Goal: Obtain resource: Download file/media

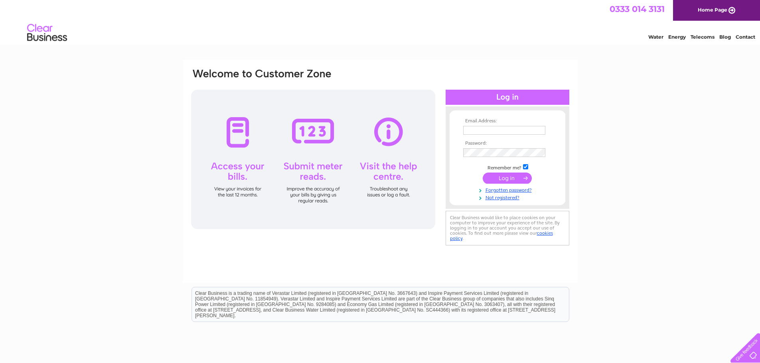
type input "thornhill@robertwilsonandson.co.uk"
click at [514, 180] on input "submit" at bounding box center [506, 178] width 49 height 11
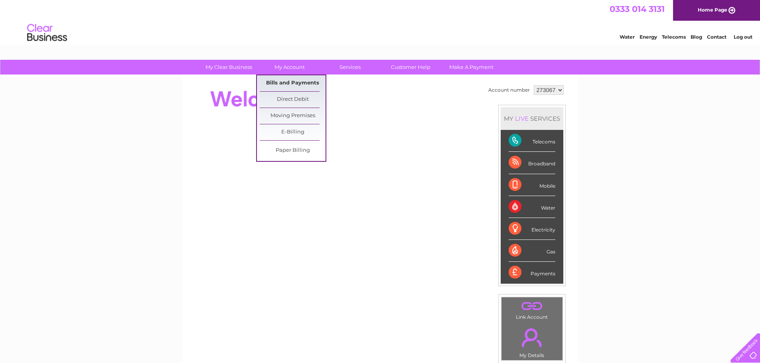
click at [289, 82] on link "Bills and Payments" at bounding box center [293, 83] width 66 height 16
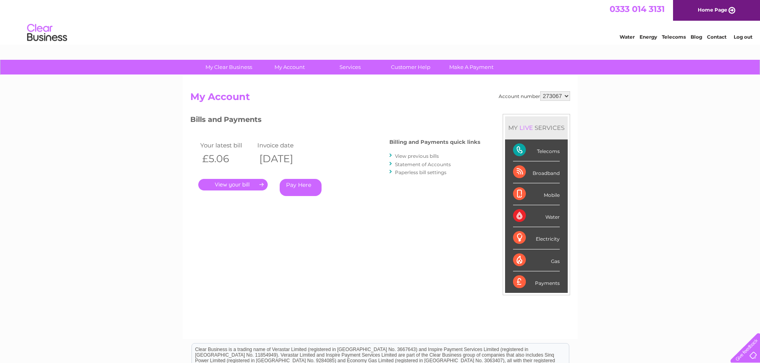
click at [238, 183] on link "." at bounding box center [232, 185] width 69 height 12
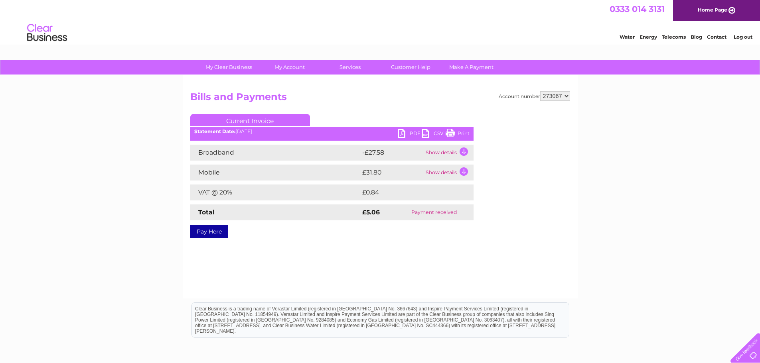
click at [405, 132] on link "PDF" at bounding box center [410, 135] width 24 height 12
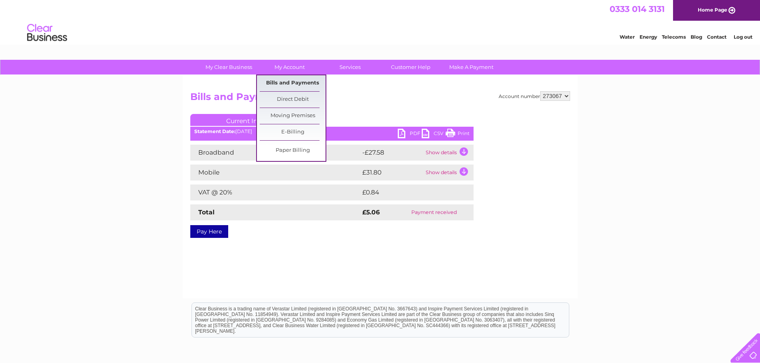
click at [297, 82] on link "Bills and Payments" at bounding box center [293, 83] width 66 height 16
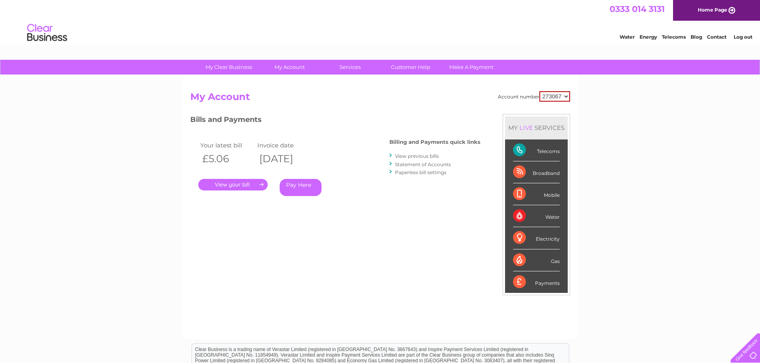
click at [427, 164] on link "Statement of Accounts" at bounding box center [423, 164] width 56 height 6
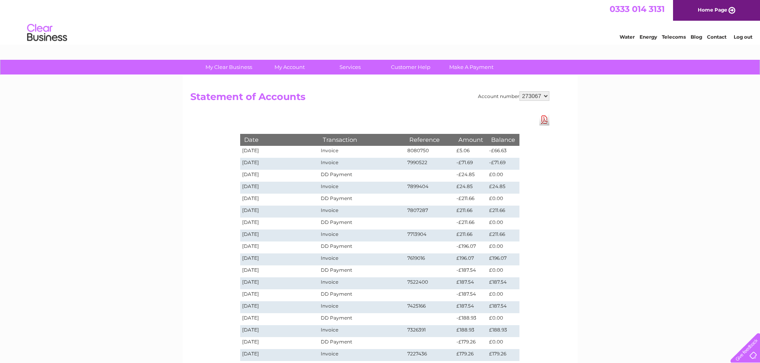
click at [546, 120] on link "Download Pdf" at bounding box center [544, 120] width 10 height 12
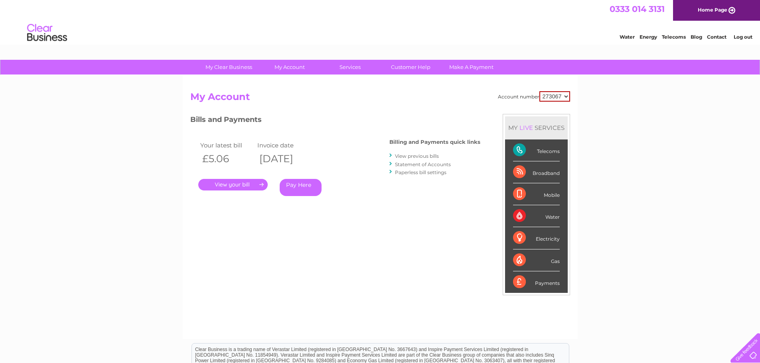
click at [432, 157] on link "View previous bills" at bounding box center [417, 156] width 44 height 6
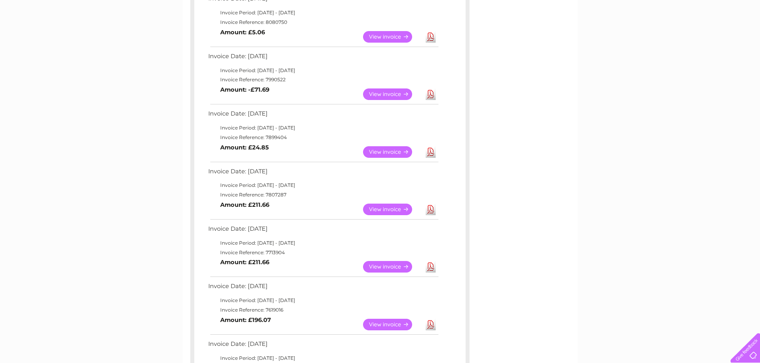
scroll to position [199, 0]
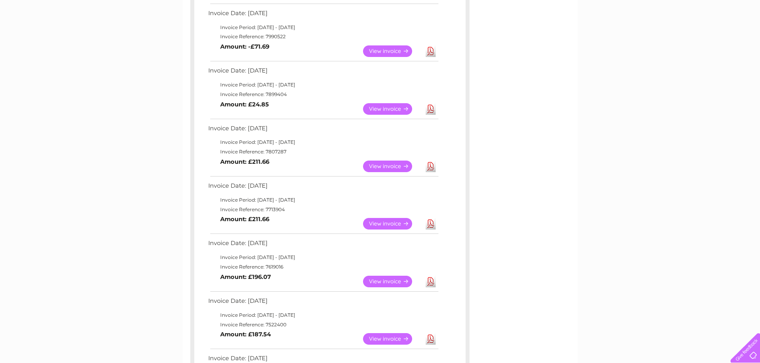
click at [390, 222] on link "View" at bounding box center [392, 224] width 59 height 12
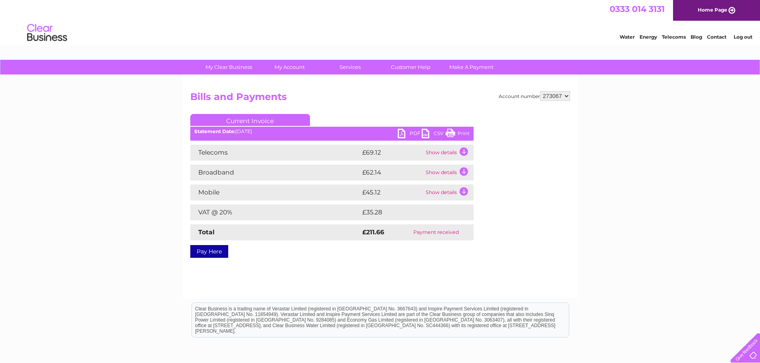
click at [403, 130] on link "PDF" at bounding box center [410, 135] width 24 height 12
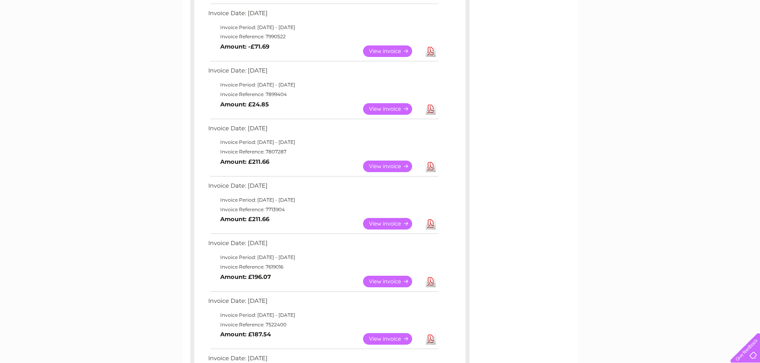
click at [431, 165] on link "Download" at bounding box center [430, 167] width 10 height 12
click at [393, 168] on link "View" at bounding box center [392, 167] width 59 height 12
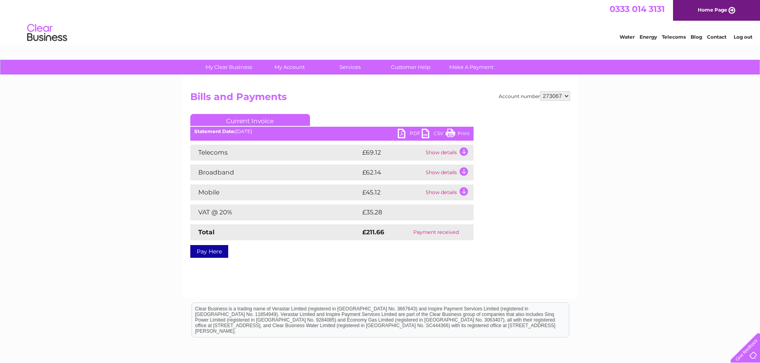
click at [406, 132] on link "PDF" at bounding box center [410, 135] width 24 height 12
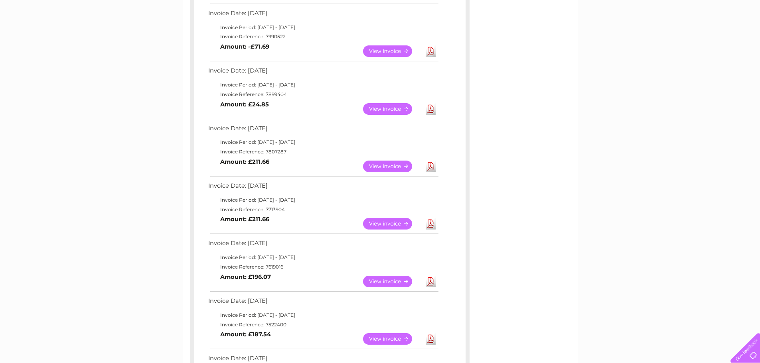
click at [383, 109] on link "View" at bounding box center [392, 109] width 59 height 12
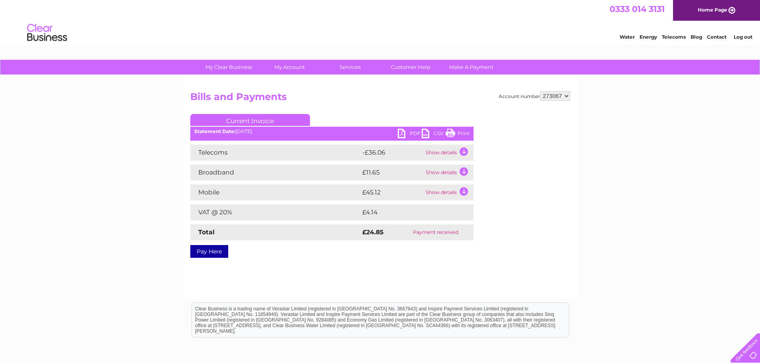
click at [405, 131] on link "PDF" at bounding box center [410, 135] width 24 height 12
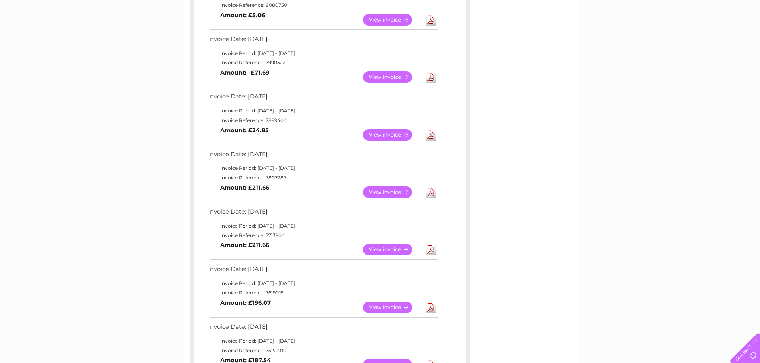
scroll to position [159, 0]
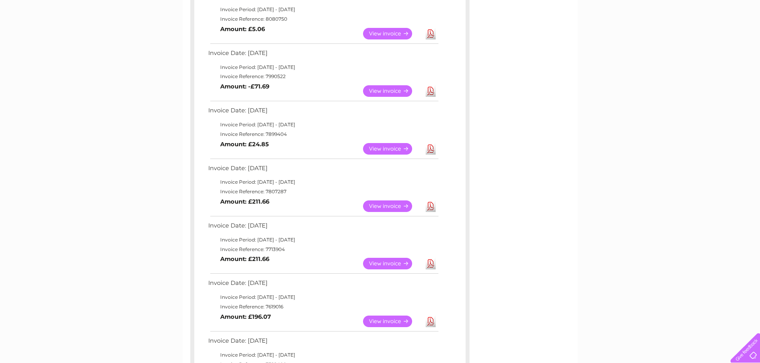
click at [382, 148] on link "View" at bounding box center [392, 149] width 59 height 12
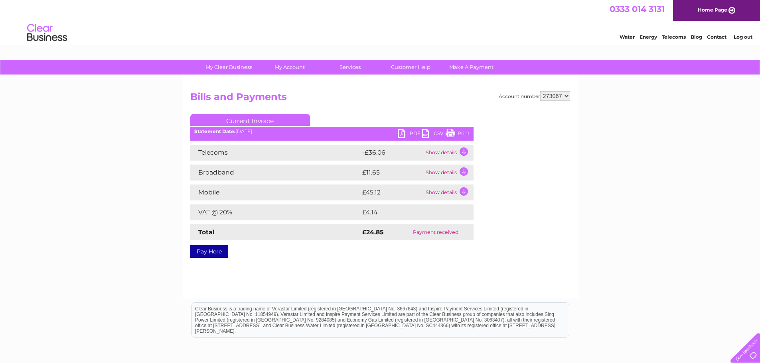
click at [404, 130] on link "PDF" at bounding box center [410, 135] width 24 height 12
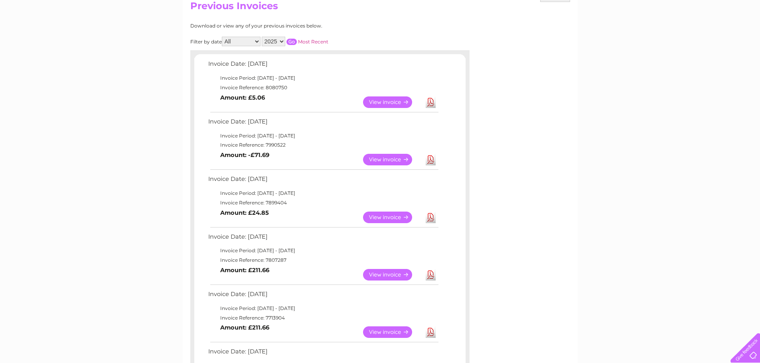
scroll to position [80, 0]
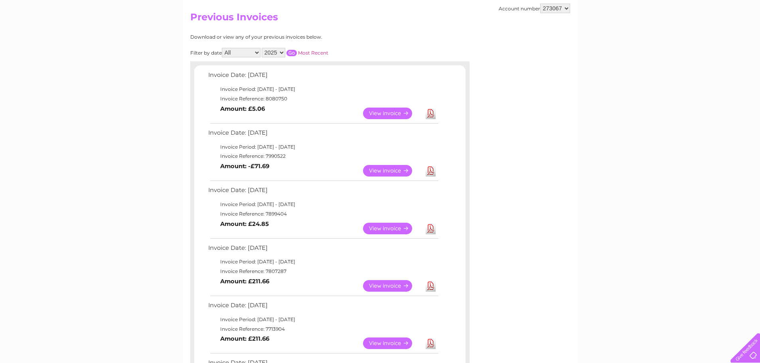
click at [384, 168] on link "View" at bounding box center [392, 171] width 59 height 12
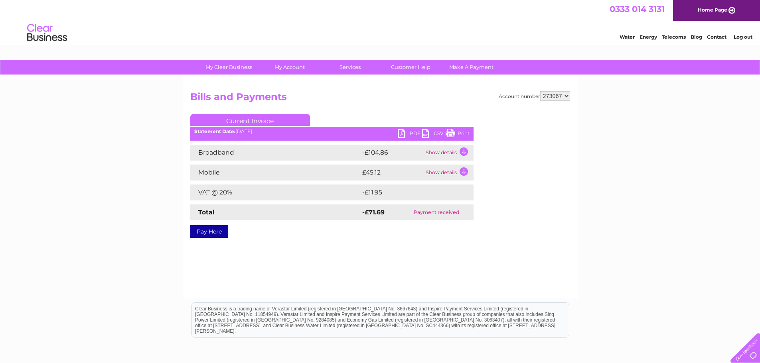
click at [401, 134] on link "PDF" at bounding box center [410, 135] width 24 height 12
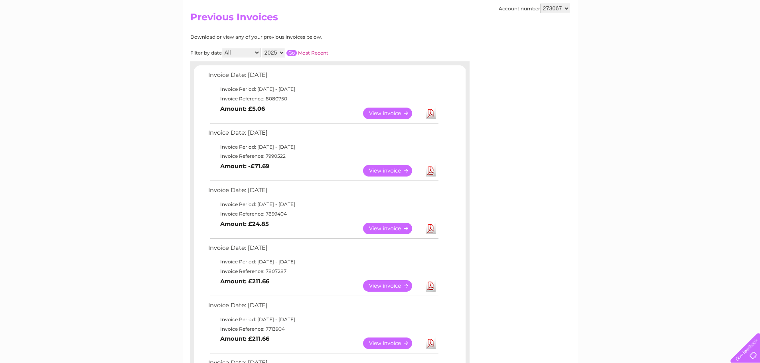
click at [382, 110] on link "View" at bounding box center [392, 114] width 59 height 12
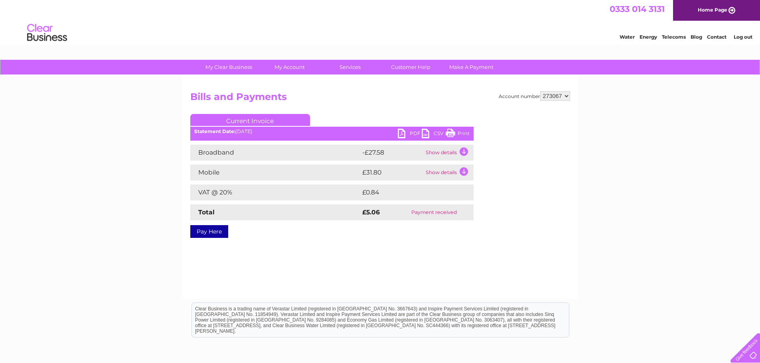
click at [402, 134] on link "PDF" at bounding box center [410, 135] width 24 height 12
click at [406, 134] on link "PDF" at bounding box center [410, 135] width 24 height 12
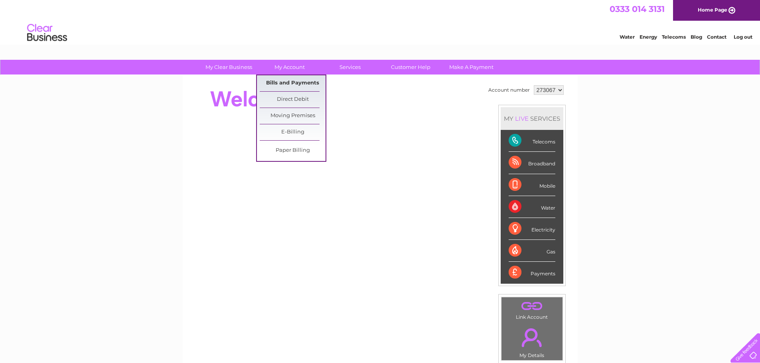
click at [283, 79] on link "Bills and Payments" at bounding box center [293, 83] width 66 height 16
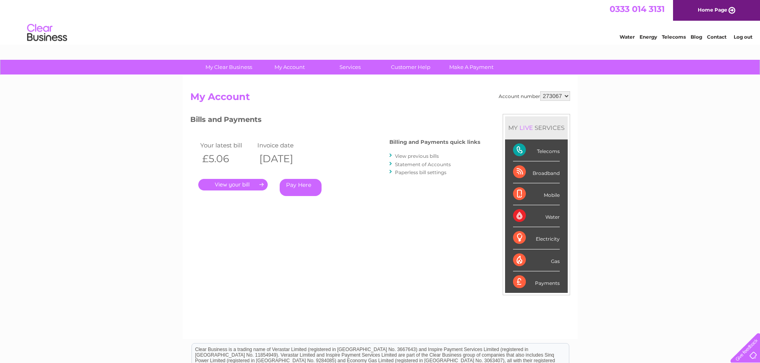
click at [226, 184] on link "." at bounding box center [232, 185] width 69 height 12
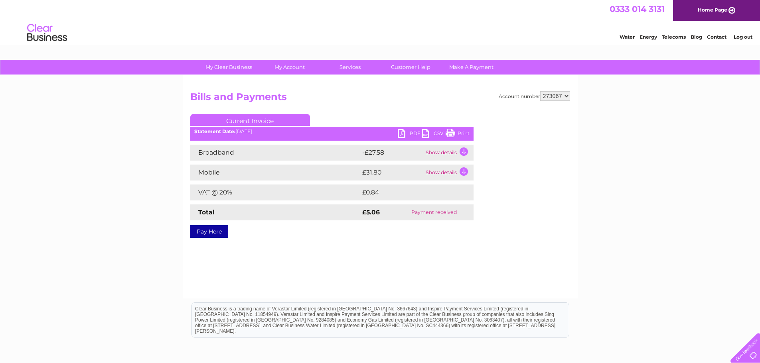
click at [403, 134] on link "PDF" at bounding box center [410, 135] width 24 height 12
